Goal: Task Accomplishment & Management: Manage account settings

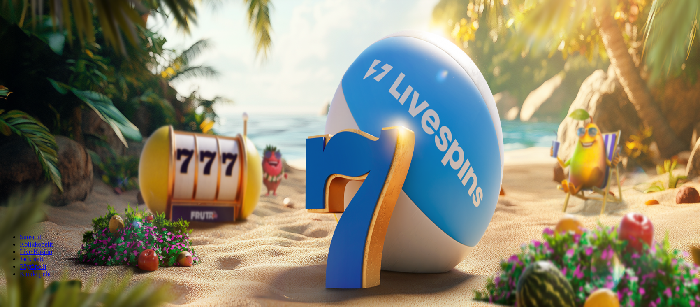
click at [47, 33] on span "Kirjaudu" at bounding box center [57, 30] width 20 height 6
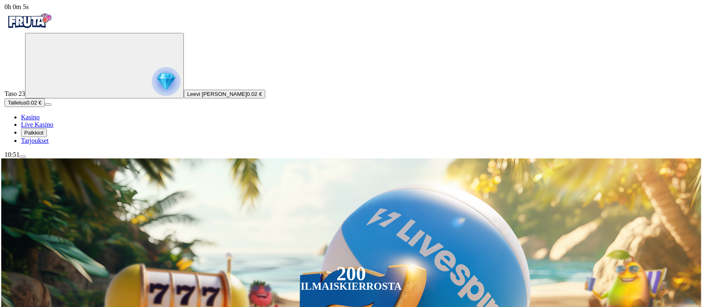
scroll to position [55, 0]
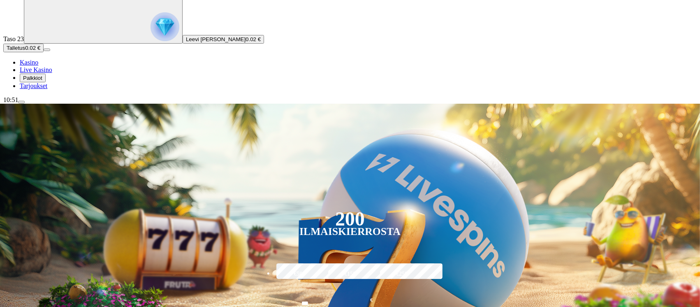
click at [42, 81] on span "Palkkiot" at bounding box center [32, 78] width 19 height 6
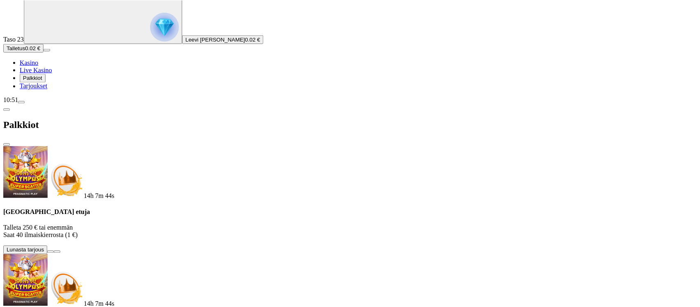
scroll to position [0, 0]
click at [7, 144] on span "close icon" at bounding box center [7, 144] width 0 height 0
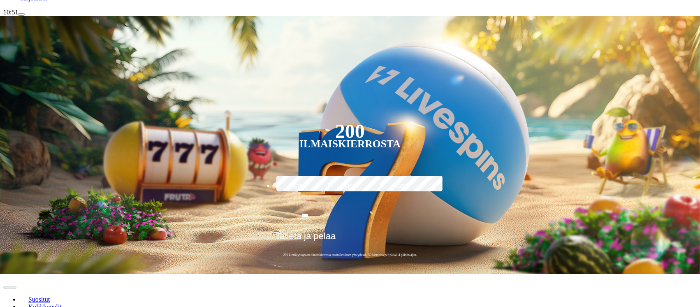
scroll to position [219, 0]
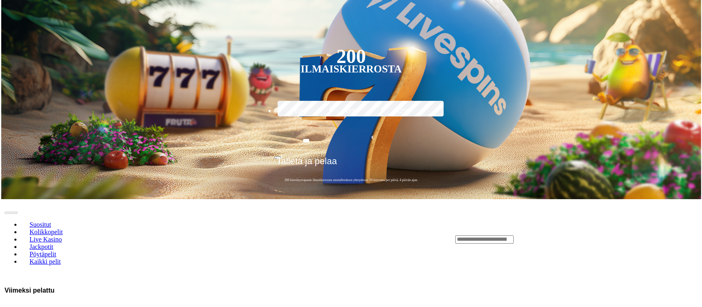
scroll to position [219, 0]
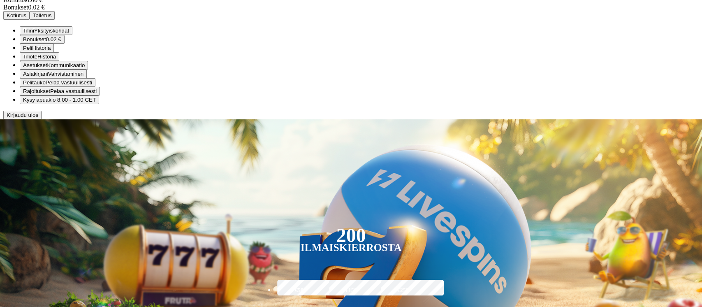
click at [38, 118] on span "Kirjaudu ulos" at bounding box center [23, 115] width 32 height 6
